Goal: Information Seeking & Learning: Learn about a topic

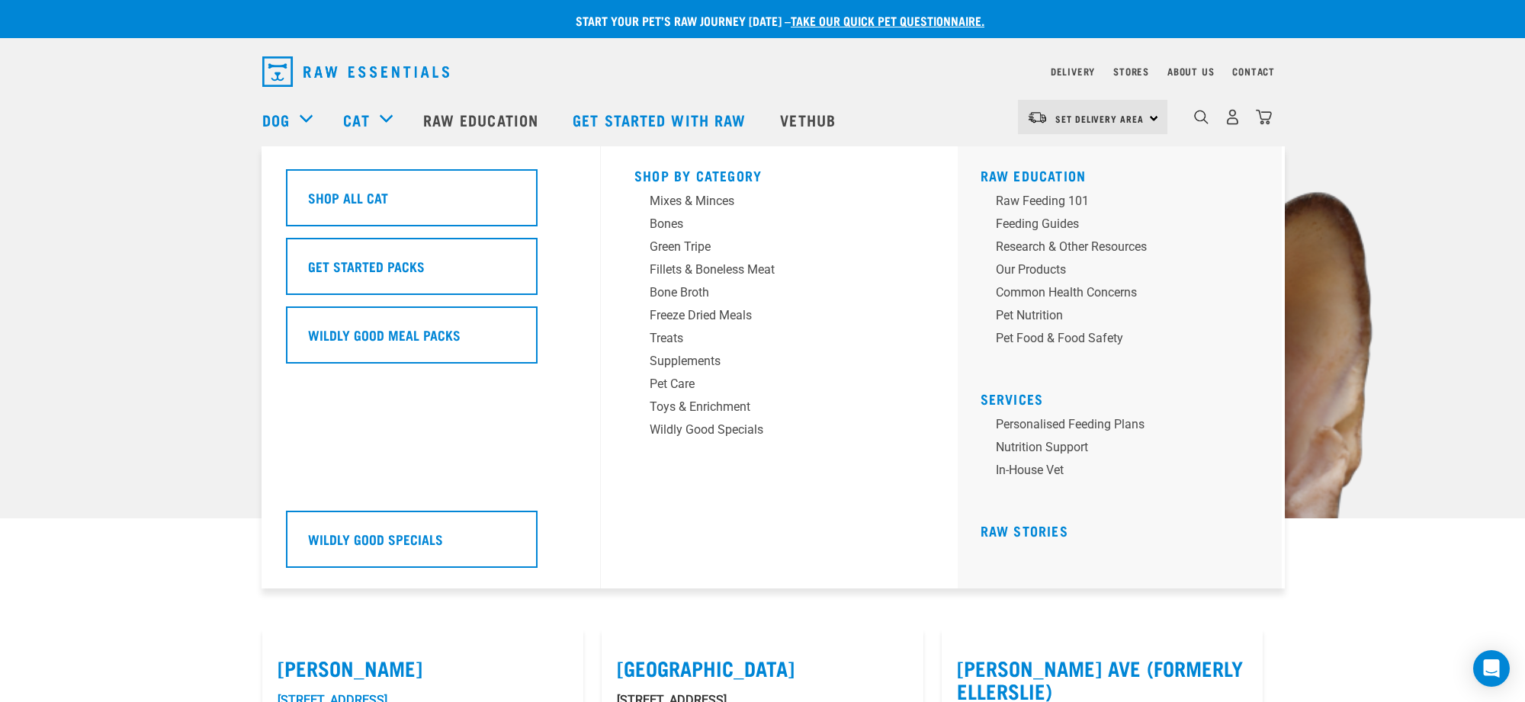
click at [385, 116] on div "Cat" at bounding box center [375, 119] width 64 height 61
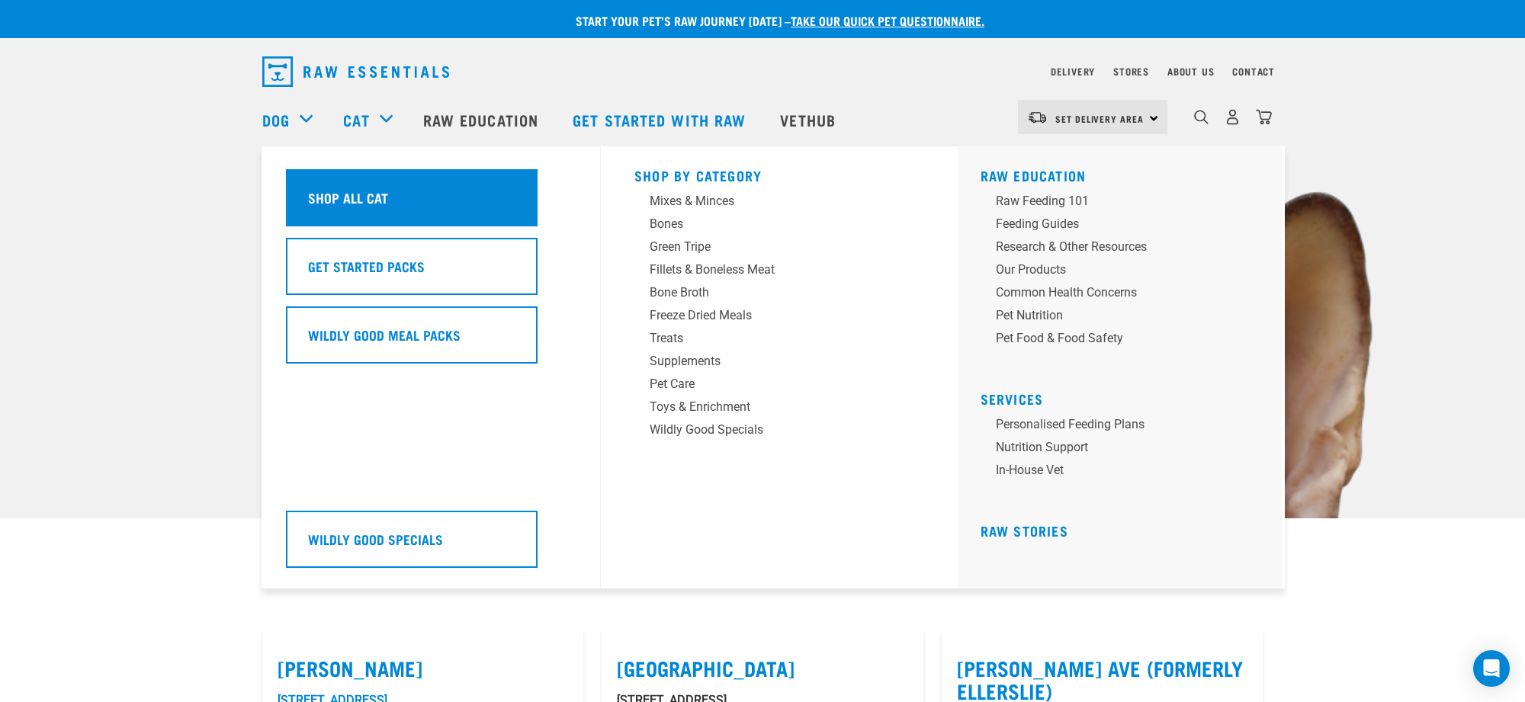
click at [368, 194] on h5 "Shop All Cat" at bounding box center [348, 198] width 80 height 20
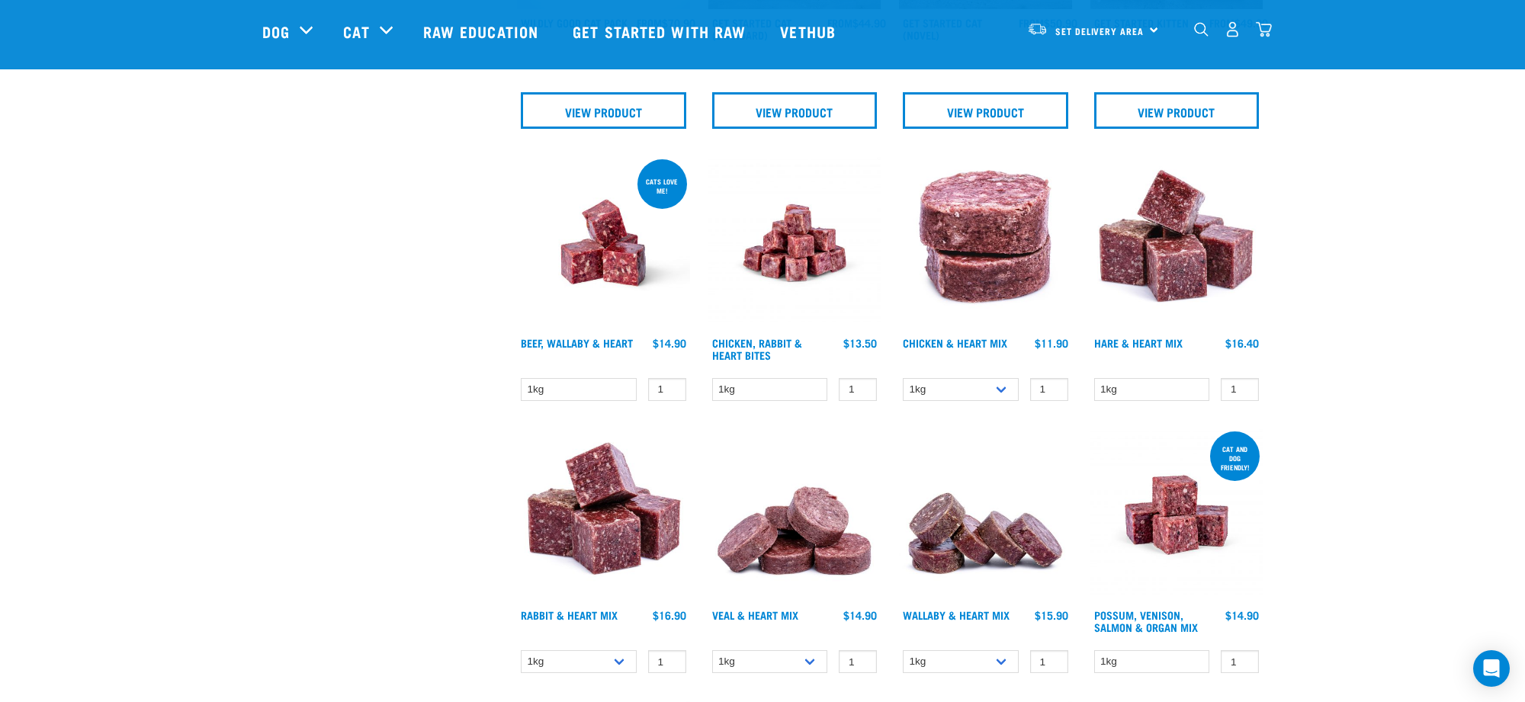
scroll to position [661, 0]
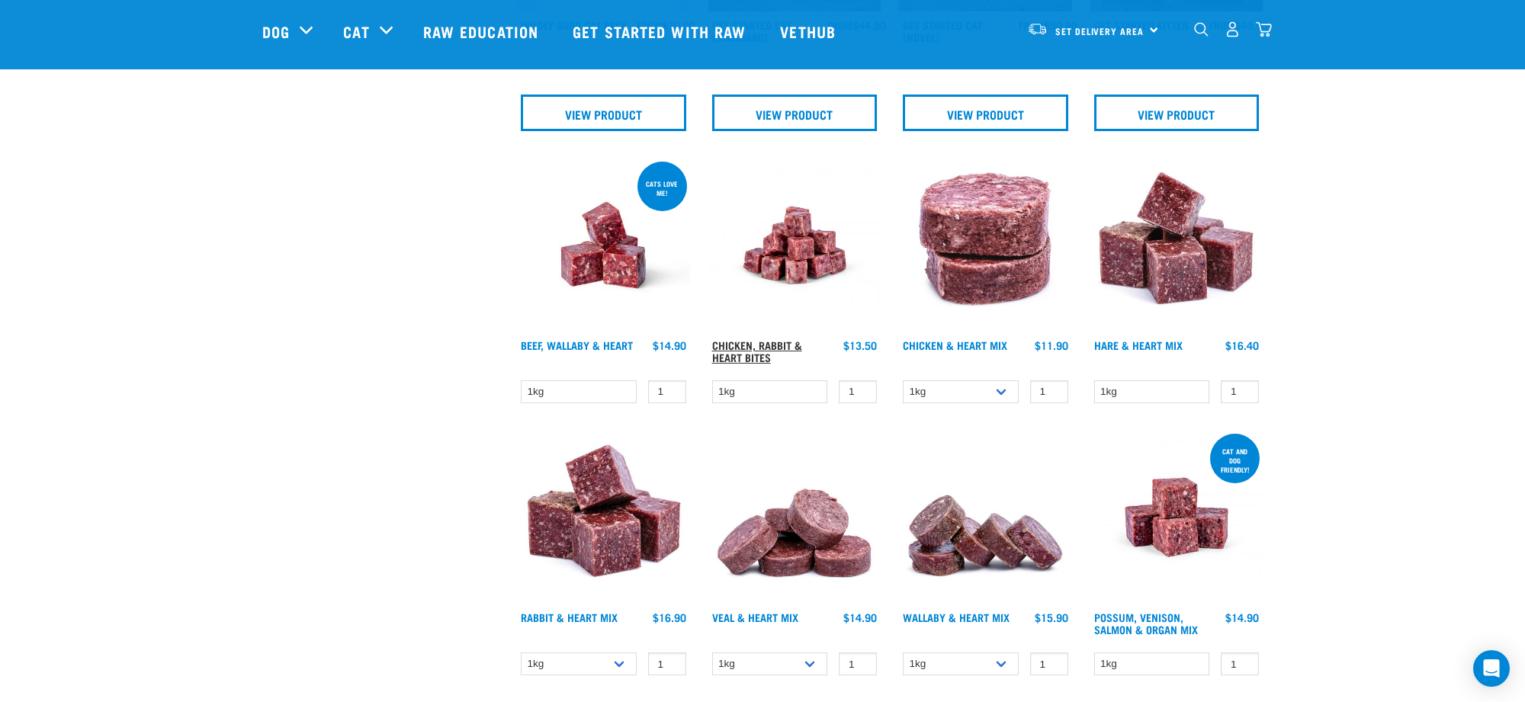
click at [773, 342] on link "Chicken, Rabbit & Heart Bites" at bounding box center [757, 351] width 90 height 18
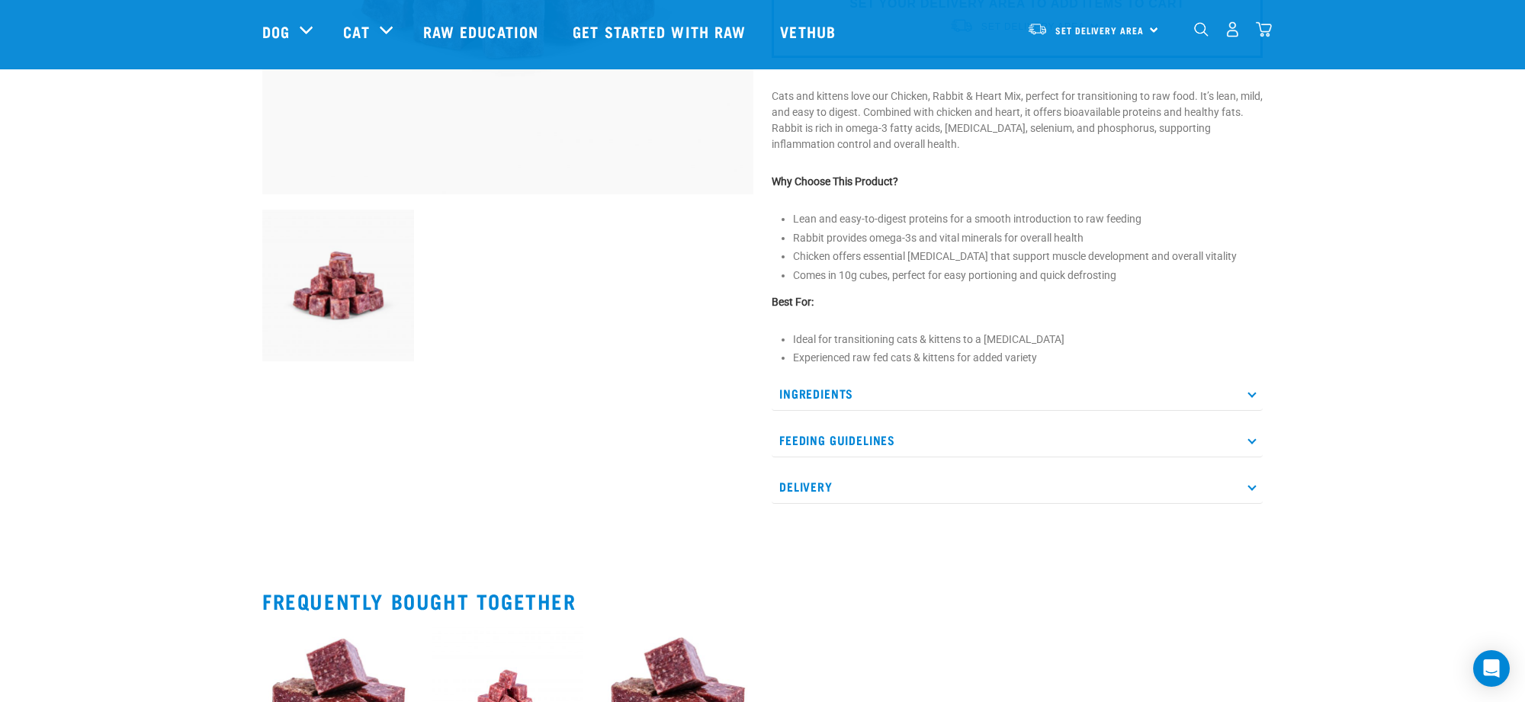
scroll to position [413, 0]
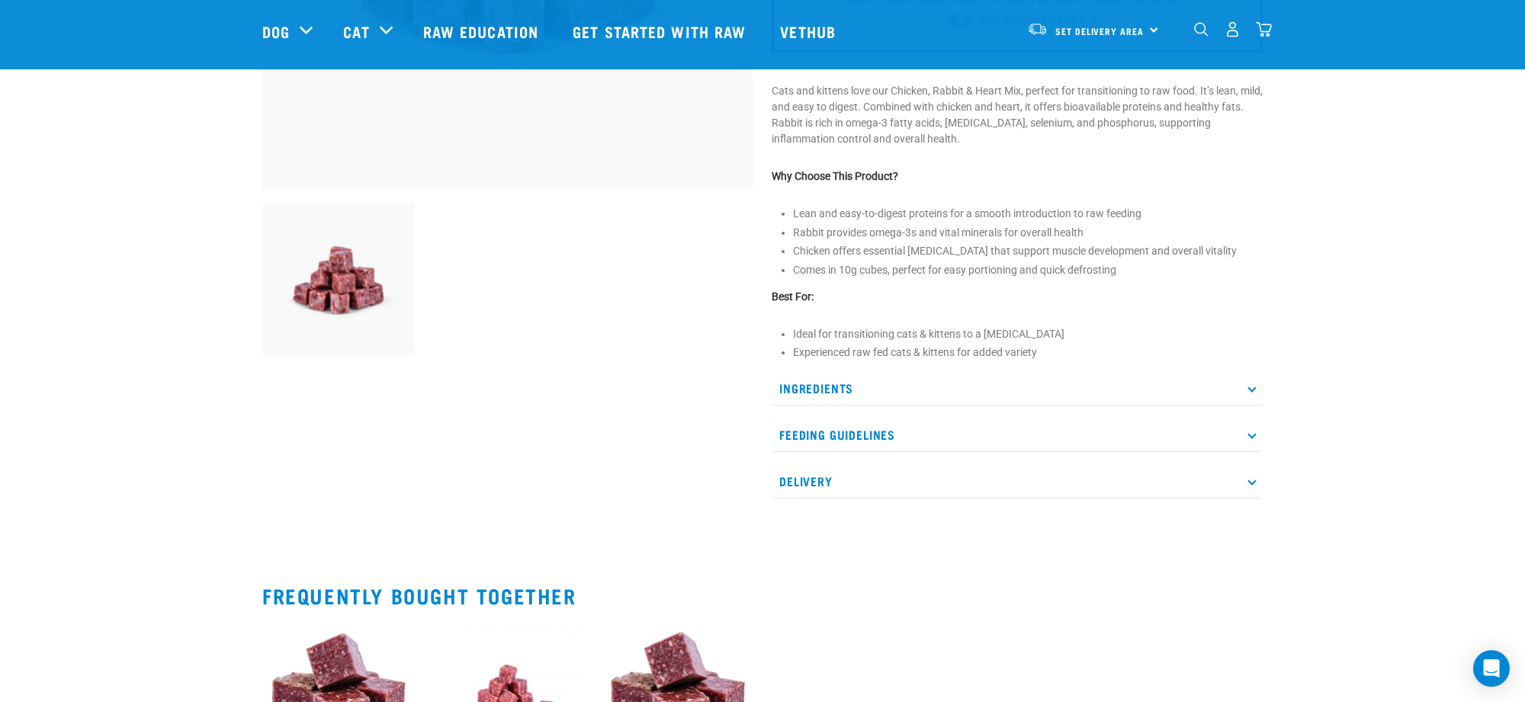
click at [1250, 436] on icon at bounding box center [1251, 435] width 8 height 8
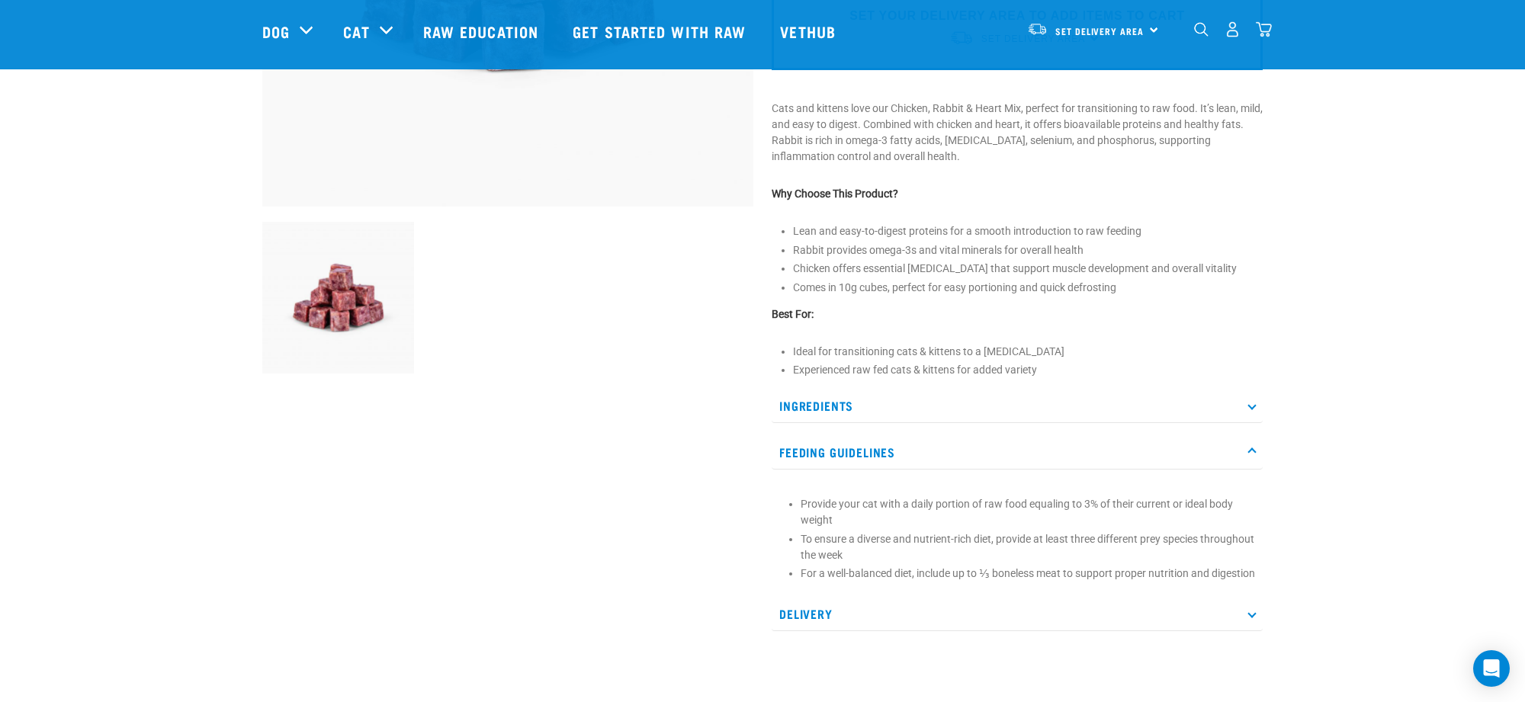
scroll to position [433, 0]
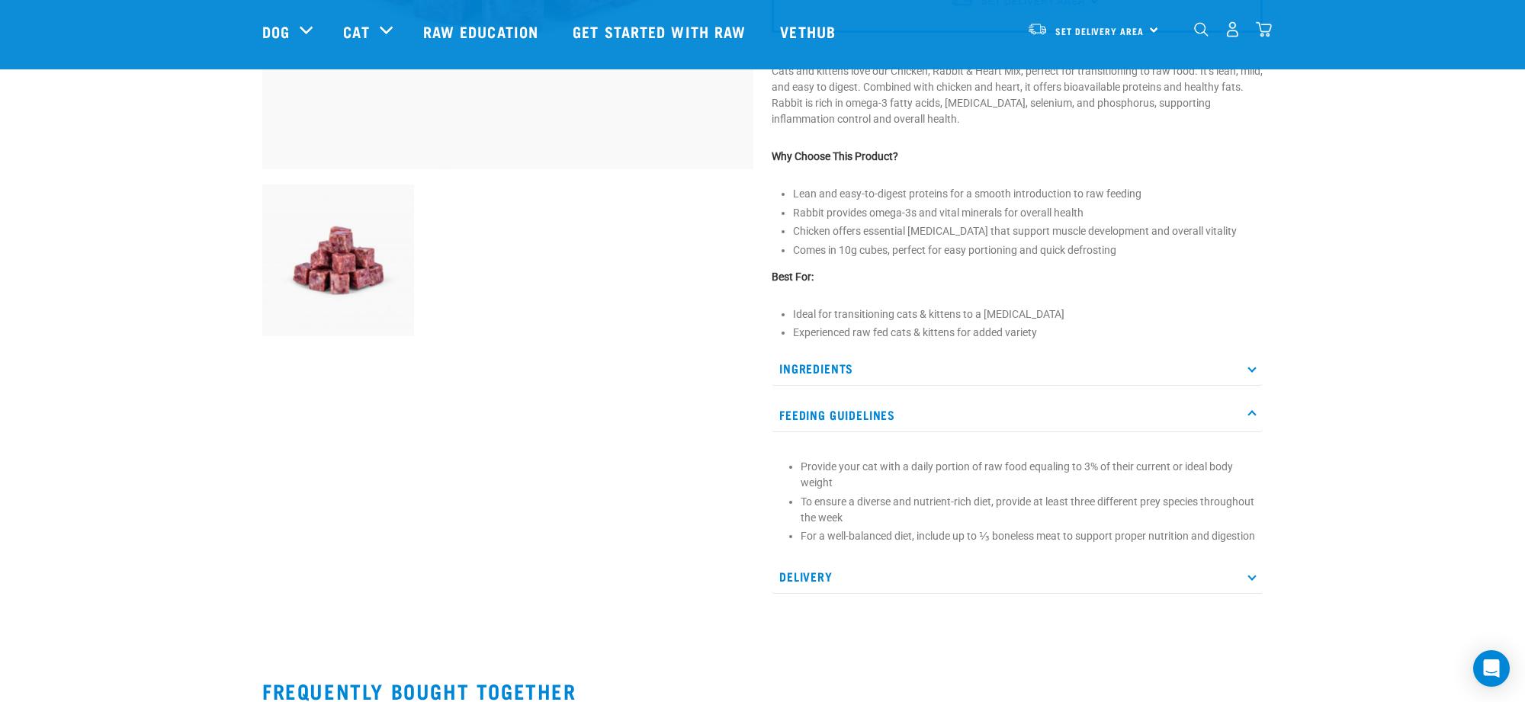
click at [1248, 581] on icon at bounding box center [1251, 577] width 8 height 8
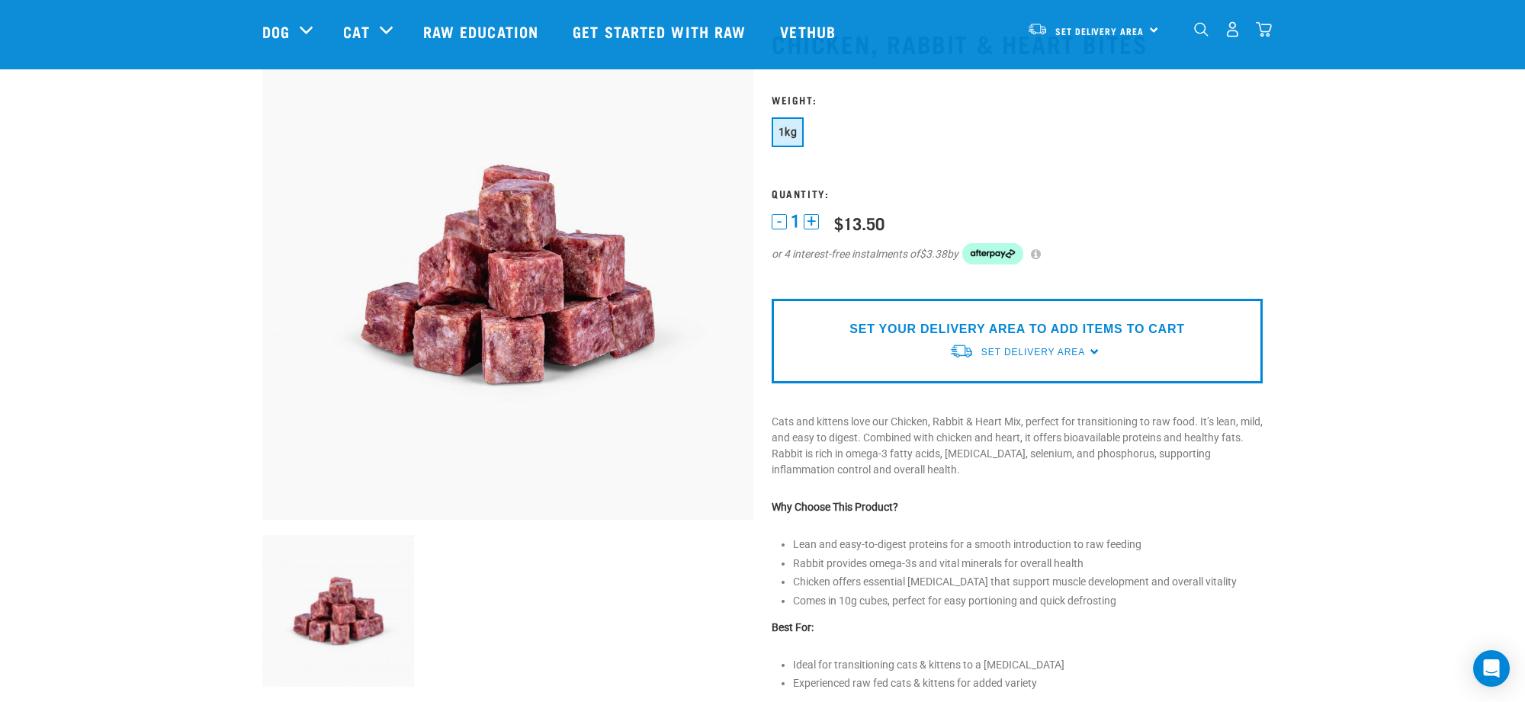
scroll to position [0, 0]
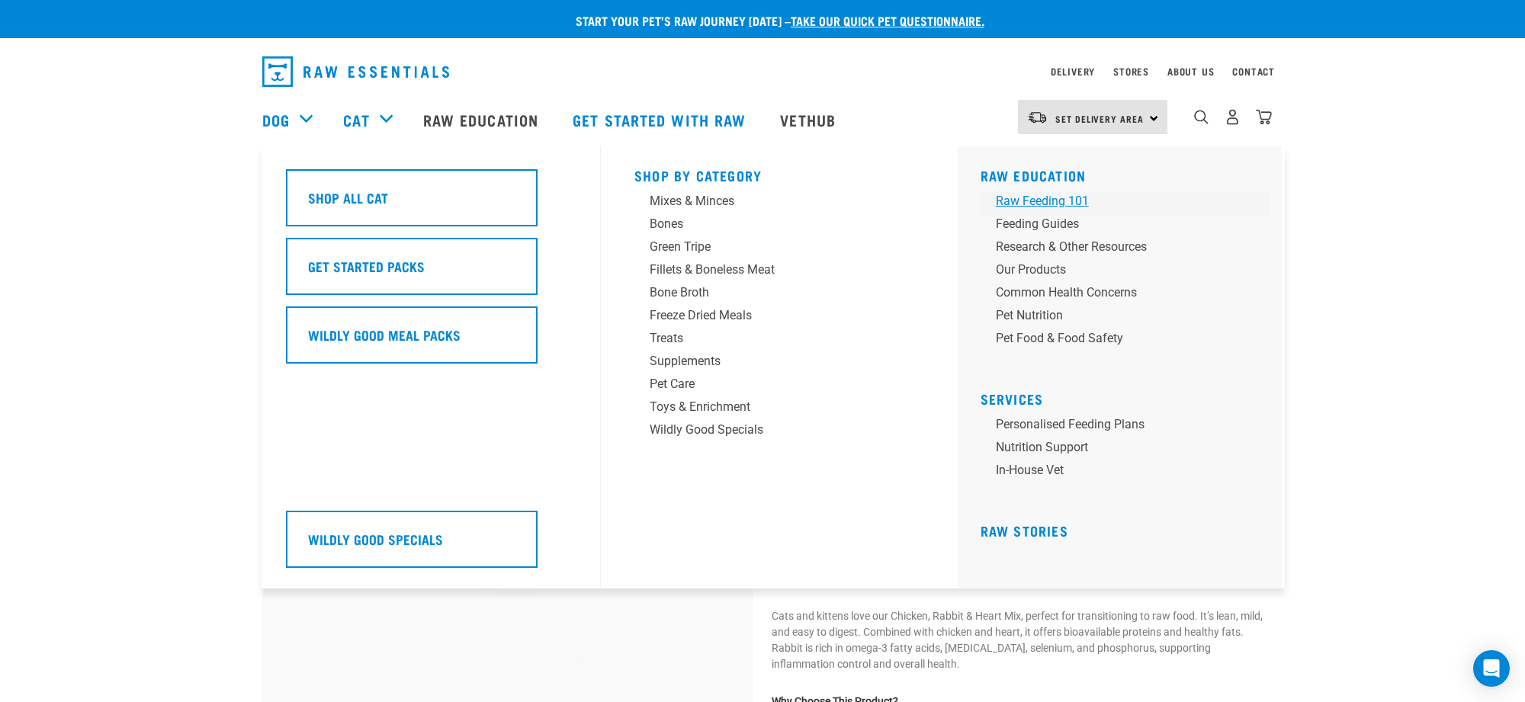
click at [1058, 199] on div "Raw Feeding 101" at bounding box center [1115, 201] width 238 height 18
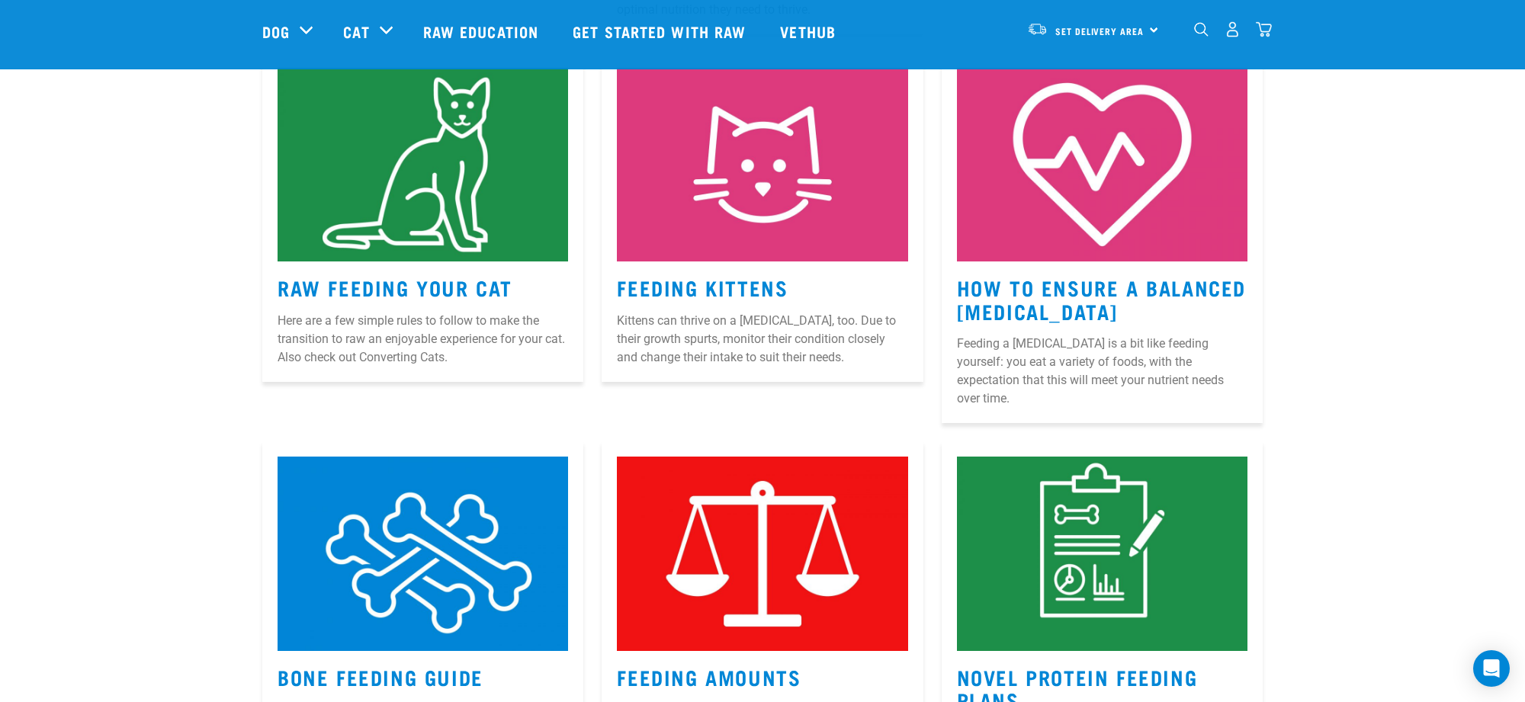
scroll to position [697, 0]
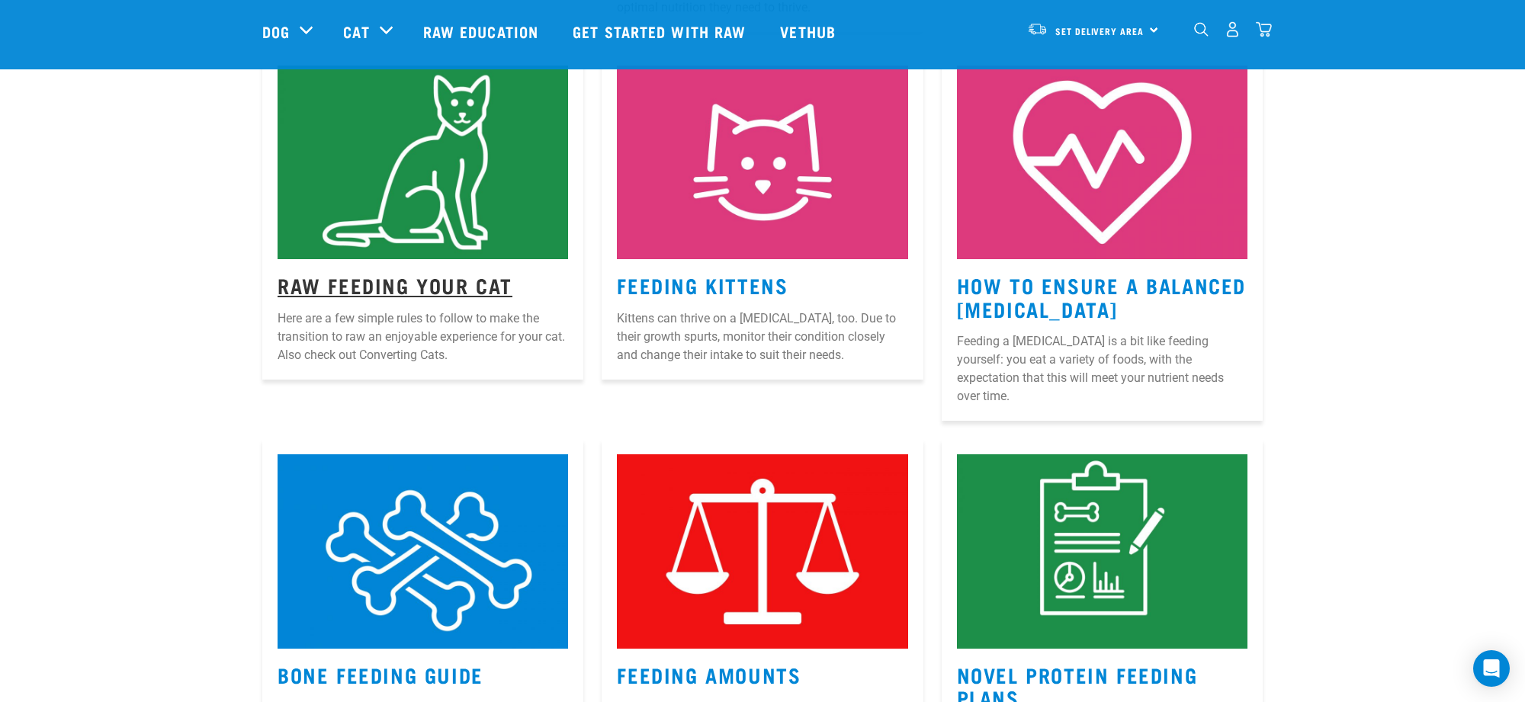
click at [443, 279] on link "Raw Feeding Your Cat" at bounding box center [394, 284] width 235 height 11
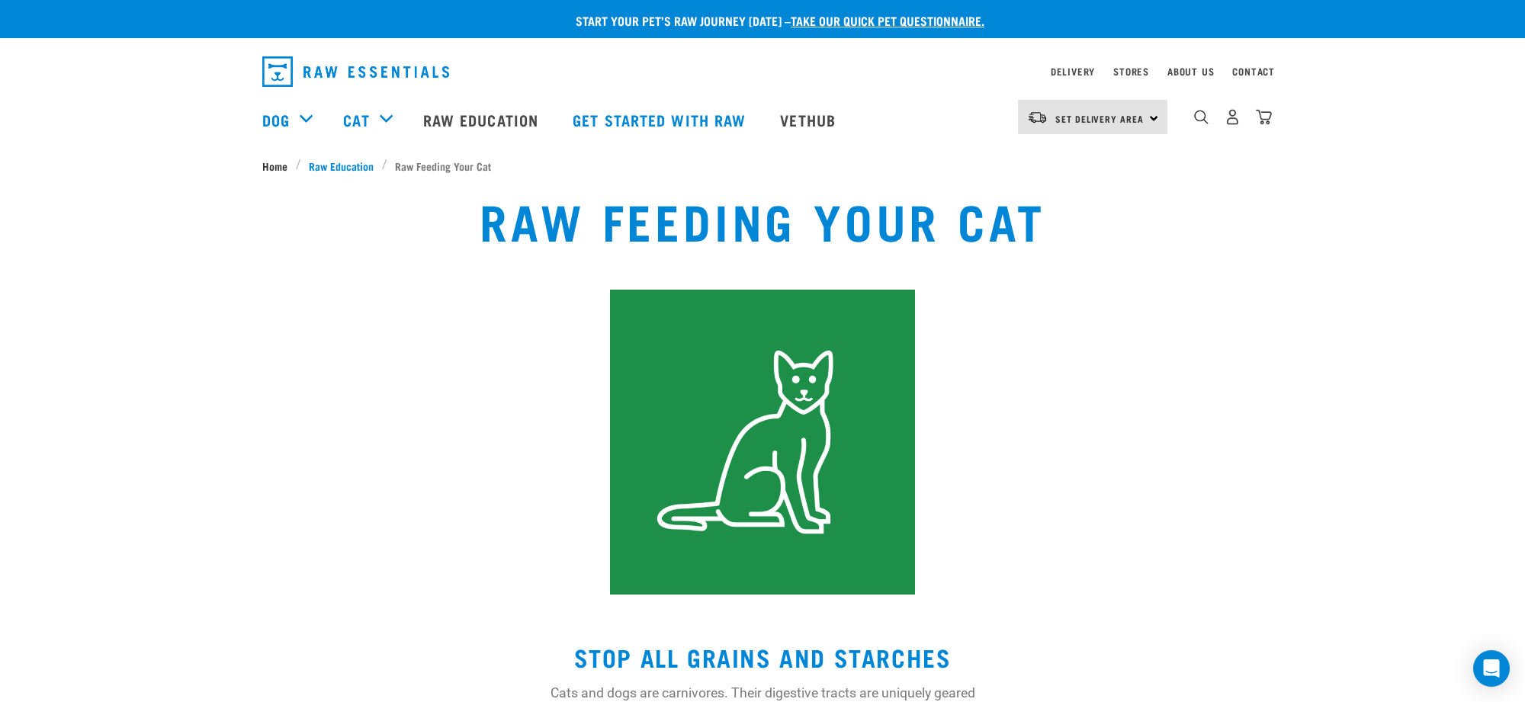
click at [270, 161] on span "Home" at bounding box center [274, 166] width 25 height 16
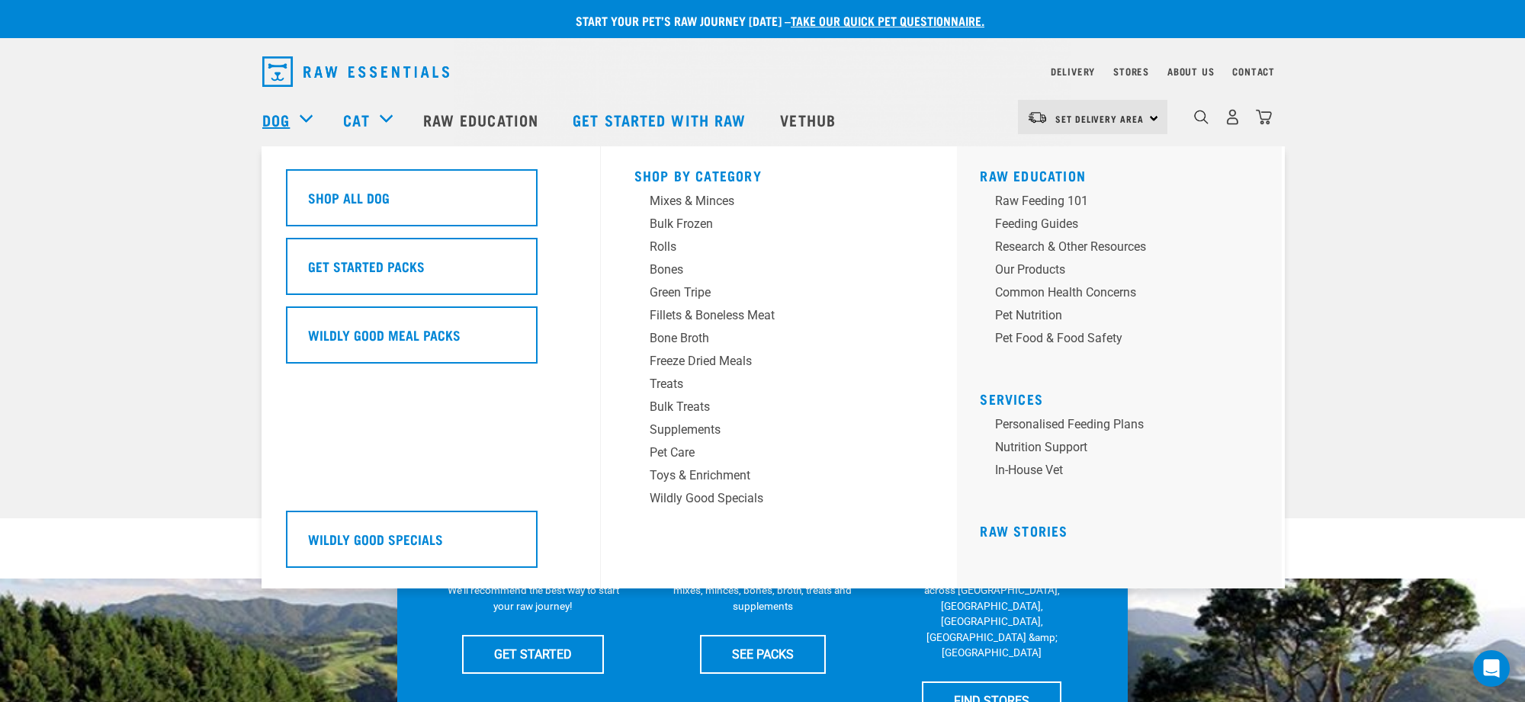
click at [287, 118] on link "Dog" at bounding box center [275, 119] width 27 height 23
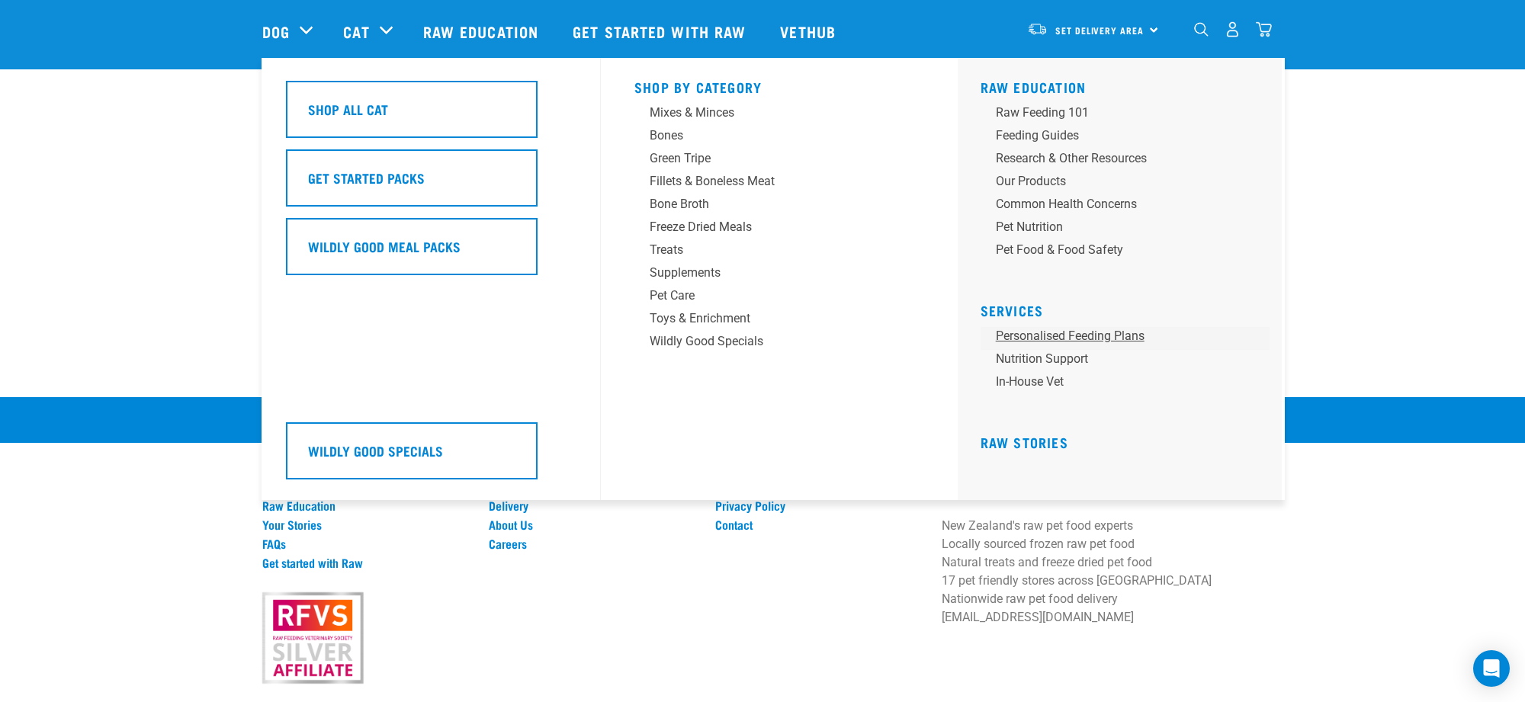
scroll to position [3206, 0]
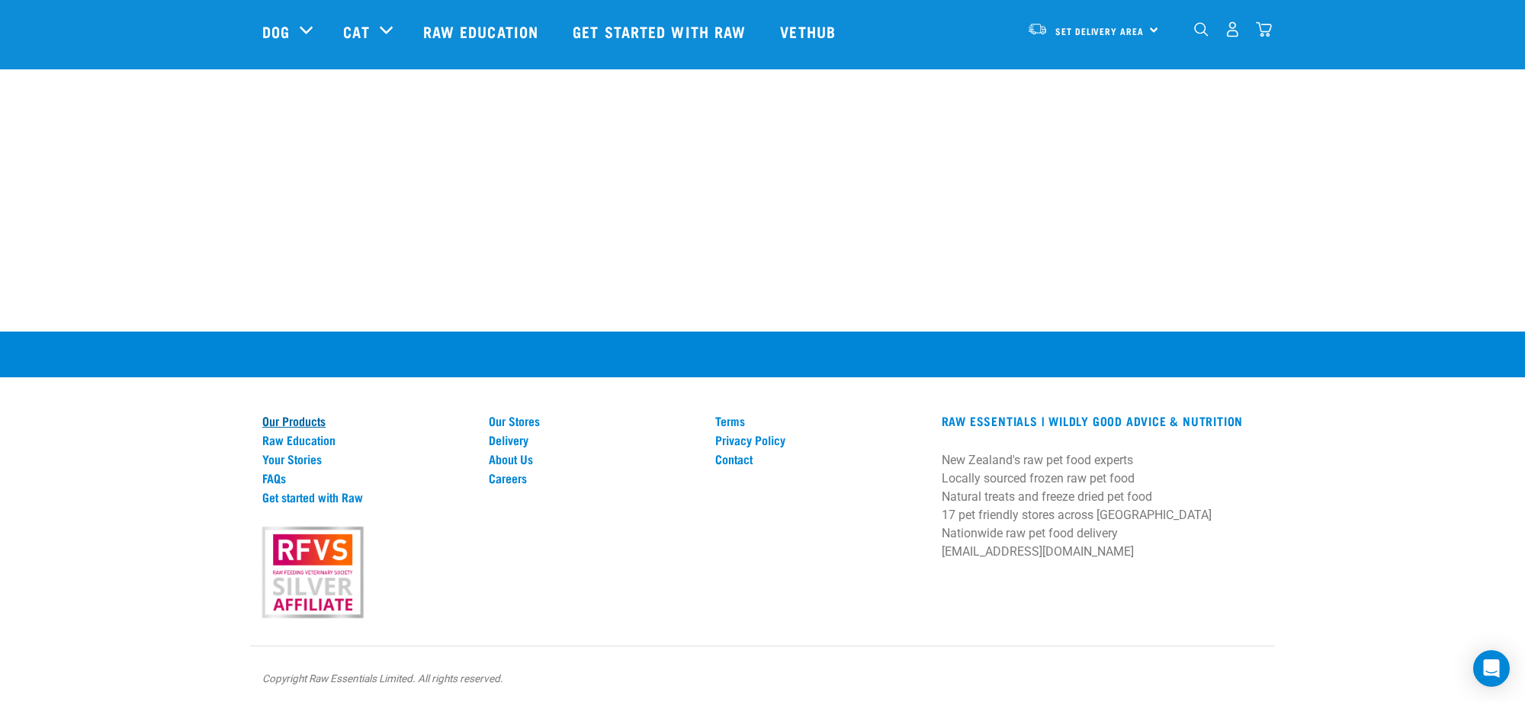
click at [310, 415] on link "Our Products" at bounding box center [366, 421] width 208 height 14
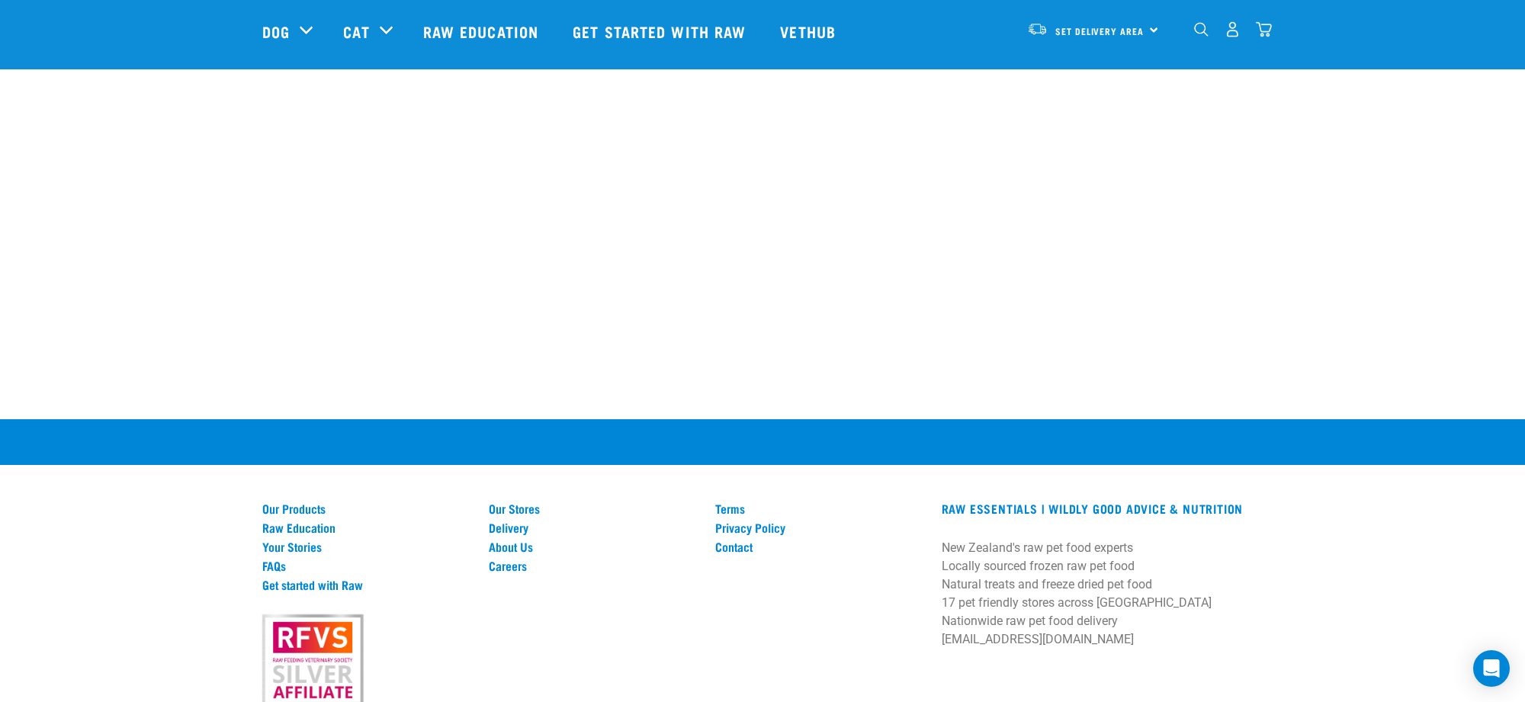
scroll to position [3161, 0]
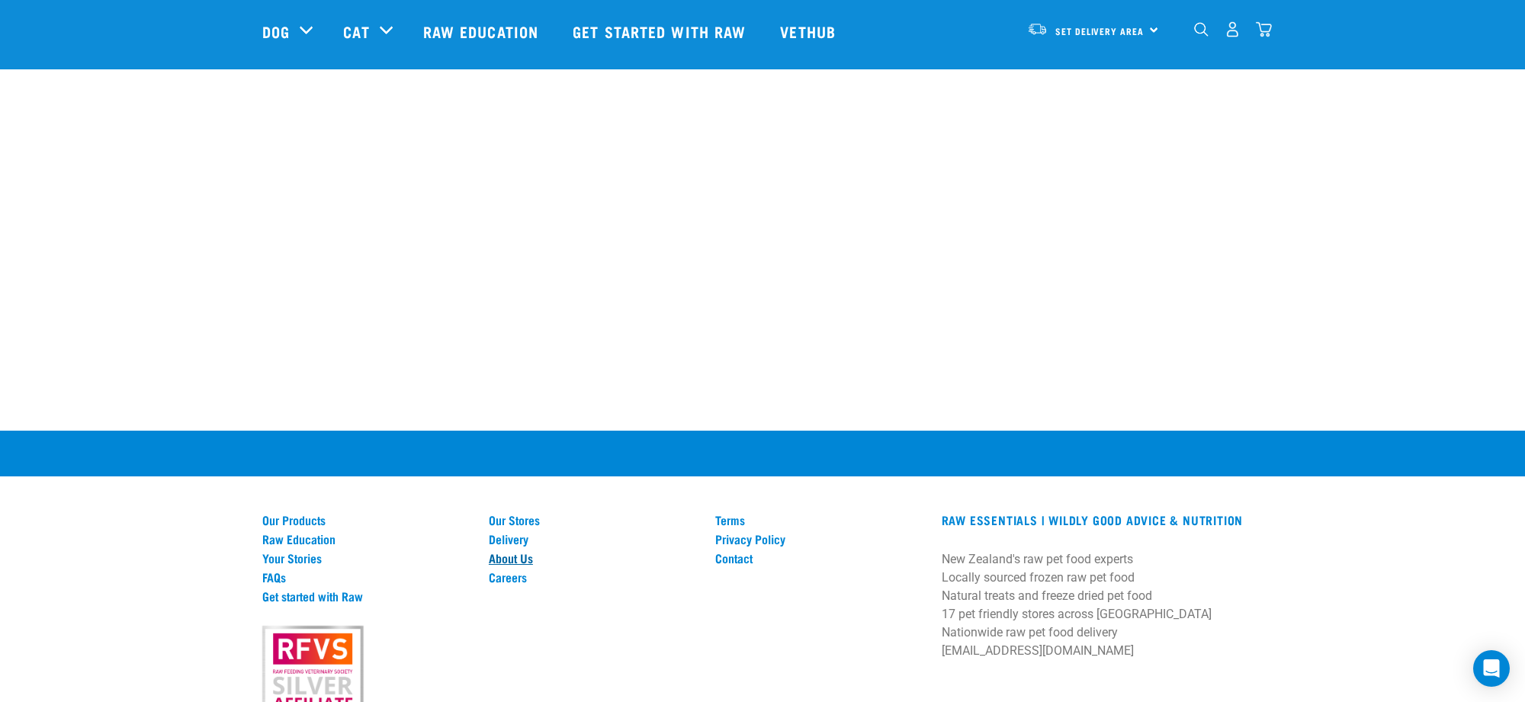
click at [521, 553] on link "About Us" at bounding box center [593, 558] width 208 height 14
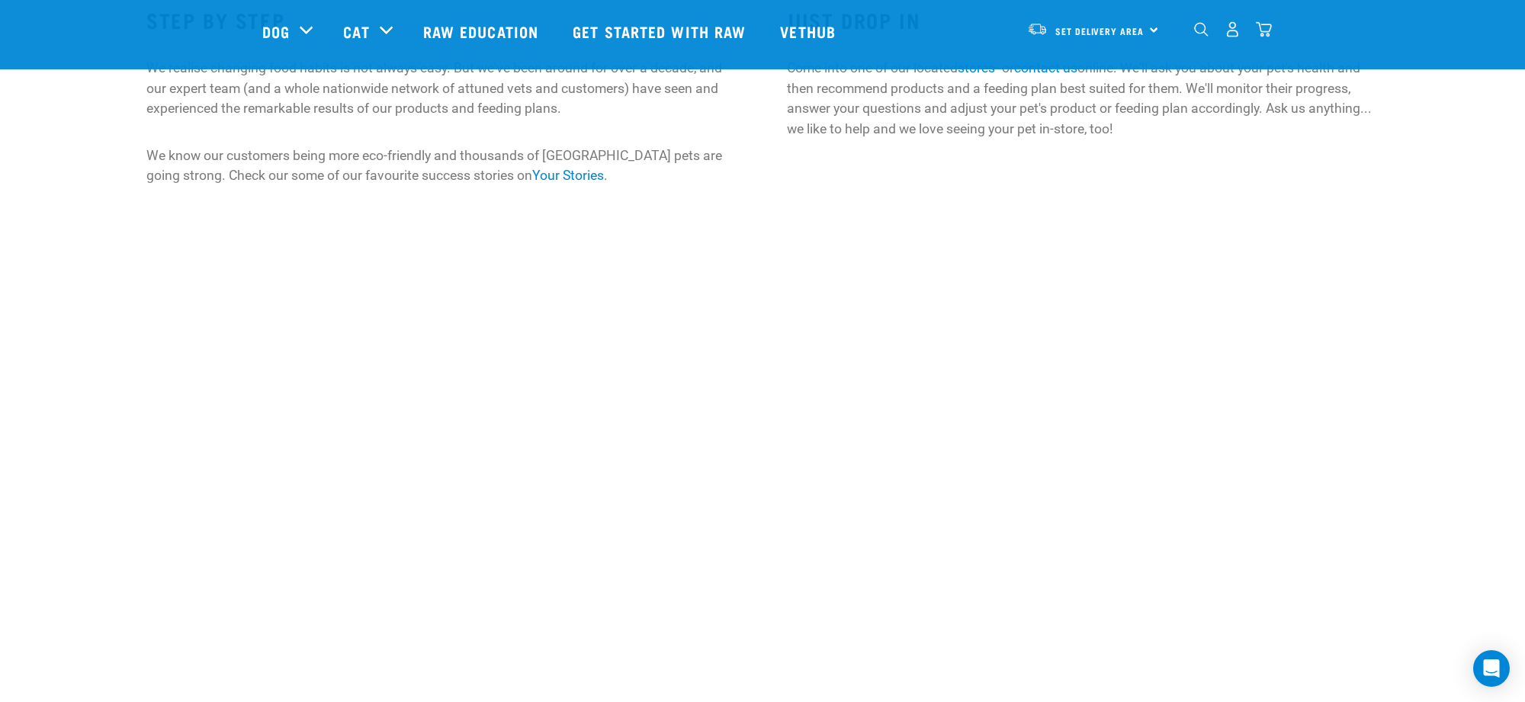
scroll to position [1389, 0]
